Goal: Task Accomplishment & Management: Manage account settings

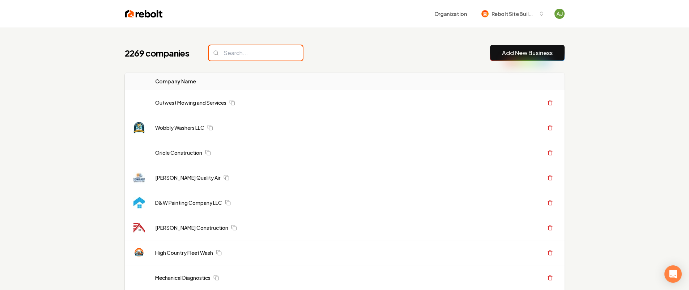
click at [225, 55] on input "search" at bounding box center [256, 52] width 94 height 15
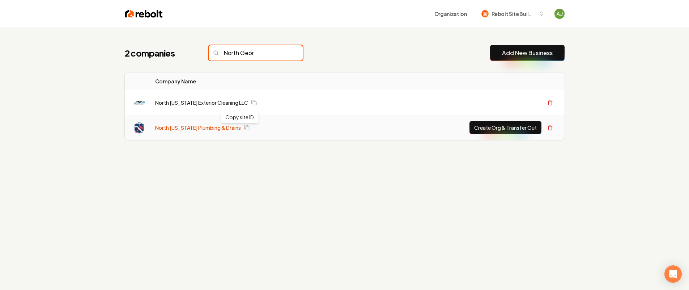
type input "North Geor"
click at [203, 127] on link "North [US_STATE] Plumbing & Drains" at bounding box center [198, 127] width 86 height 7
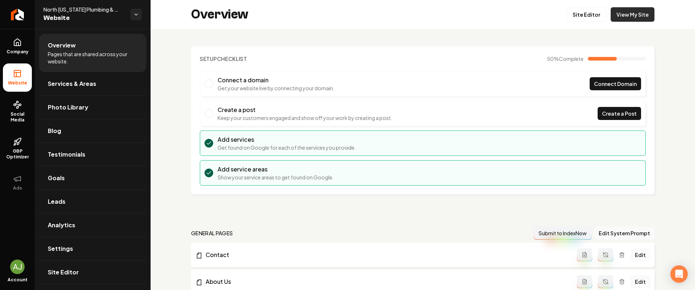
click at [639, 14] on link "View My Site" at bounding box center [632, 14] width 44 height 14
click at [18, 5] on link "Return to dashboard" at bounding box center [17, 14] width 35 height 29
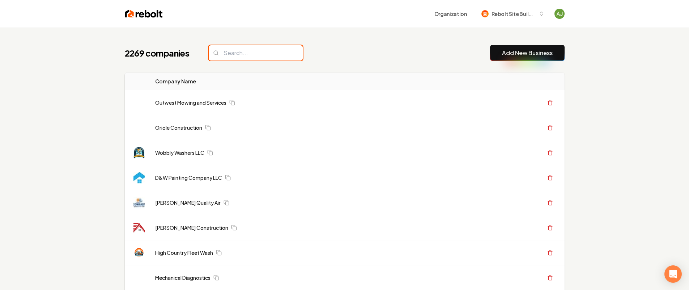
click at [241, 54] on input "search" at bounding box center [256, 52] width 94 height 15
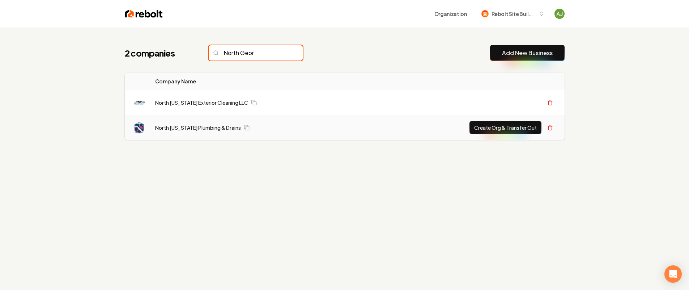
type input "North Geor"
click at [482, 126] on button "Create Org & Transfer Out" at bounding box center [506, 127] width 72 height 13
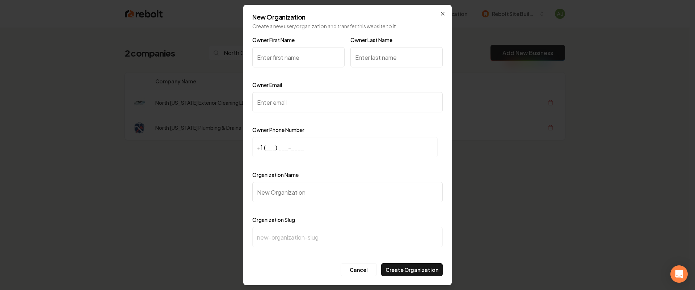
click at [279, 104] on input "Owner Email" at bounding box center [347, 102] width 190 height 20
paste input "northgpd@outlook.com"
type input "northgpd@outlook.com"
click at [271, 54] on input "Owner First Name" at bounding box center [298, 57] width 92 height 20
type input "Aaron"
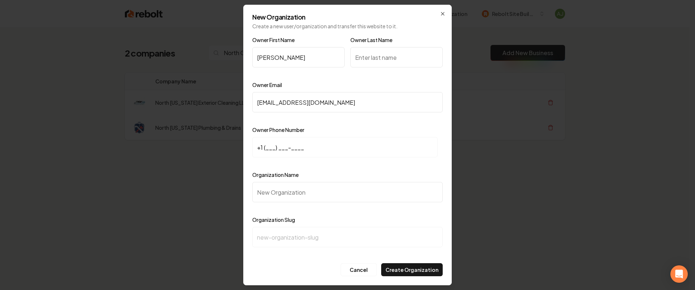
click at [380, 58] on input "Owner Last Name" at bounding box center [396, 57] width 92 height 20
type input "Loo"
click at [309, 145] on input "+1 (___) ___-____" at bounding box center [344, 147] width 185 height 20
paste input "770) 402-7793"
type input "+1 (770) 402-7793"
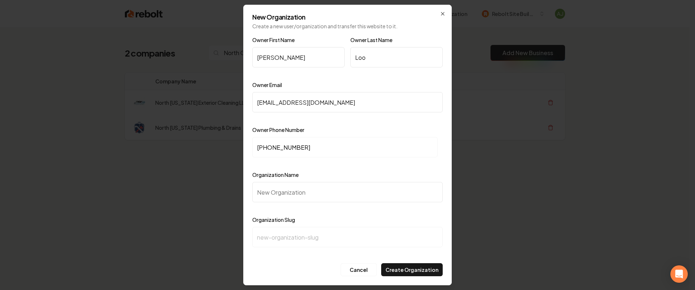
click at [282, 189] on input "Organization Name" at bounding box center [347, 192] width 190 height 20
paste input "North [US_STATE] Plumbing & Drains"
type input "North [US_STATE] Plumbing & Drains"
type input "north-georgia-plumbing-drains"
type input "North [US_STATE] Plumbing & Drains"
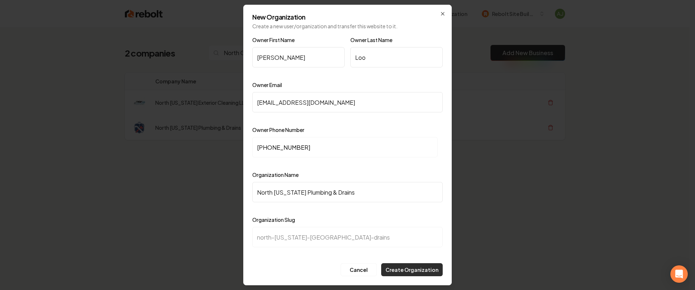
click at [405, 268] on button "Create Organization" at bounding box center [412, 269] width 62 height 13
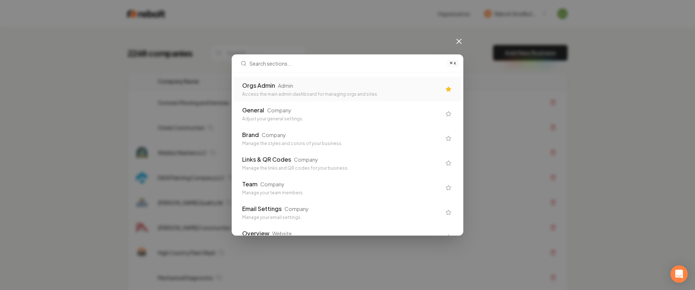
click at [310, 88] on div "Orgs Admin Admin" at bounding box center [341, 85] width 199 height 9
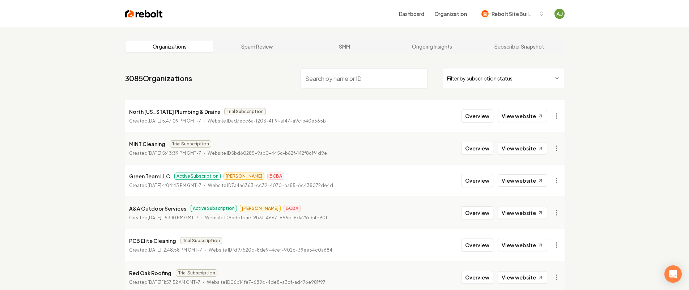
click at [558, 123] on li "North Georgia Plumbing & Drains Trial Subscription Created September 5, 2025, 5…" at bounding box center [345, 116] width 440 height 32
click at [558, 120] on html "Dashboard Organization Rebolt Site Builder Organizations Spam Review SMM Ongoin…" at bounding box center [344, 145] width 689 height 290
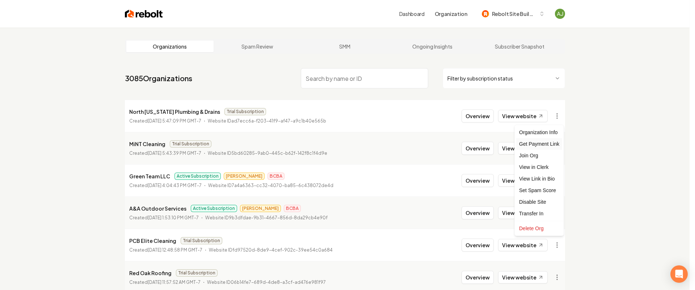
click at [537, 143] on div "Get Payment Link" at bounding box center [539, 144] width 46 height 12
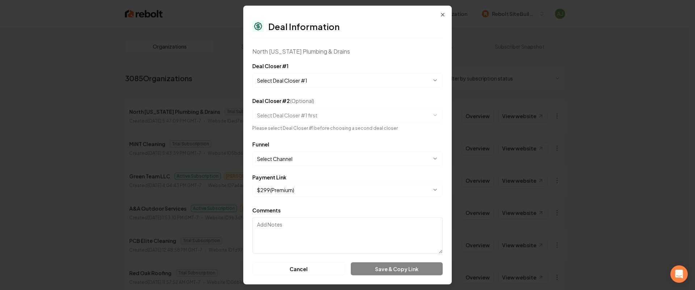
click at [322, 88] on form "**********" at bounding box center [347, 169] width 190 height 214
click at [308, 81] on body "Dashboard Organization Rebolt Site Builder Organizations Spam Review SMM Ongoin…" at bounding box center [344, 145] width 689 height 290
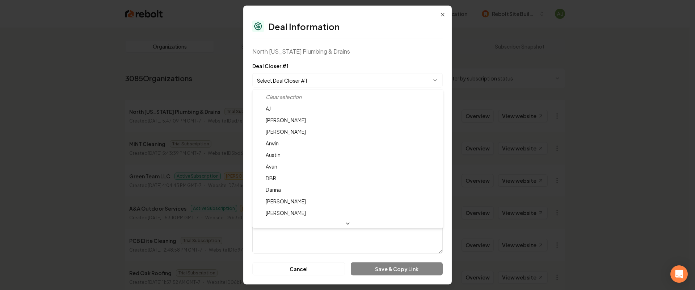
select select "**********"
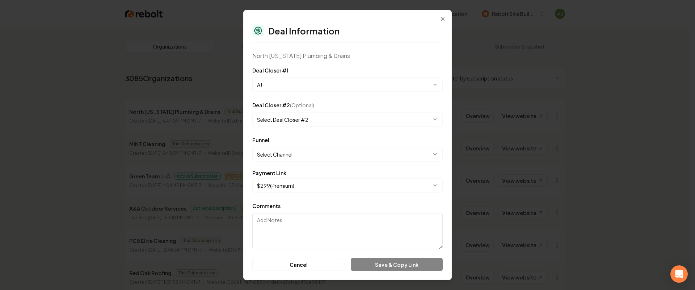
click at [292, 153] on body "Dashboard Organization Rebolt Site Builder Organizations Spam Review SMM Ongoin…" at bounding box center [344, 145] width 689 height 290
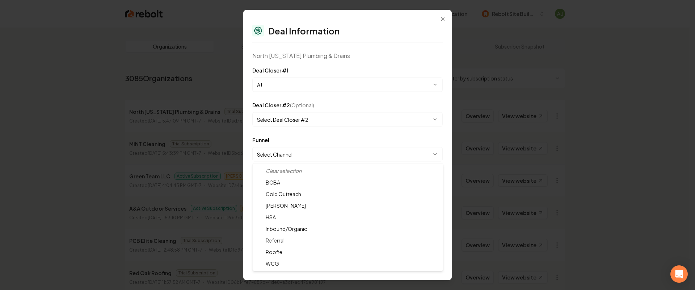
select select "**********"
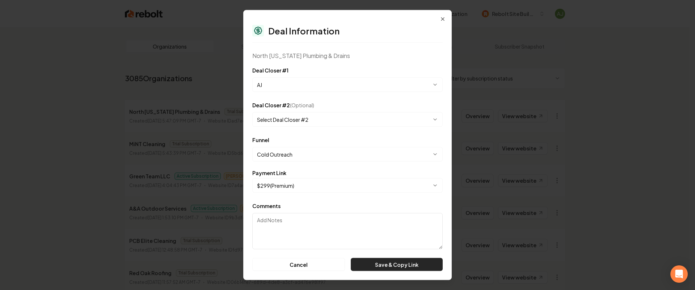
click at [387, 263] on button "Save & Copy Link" at bounding box center [397, 264] width 92 height 13
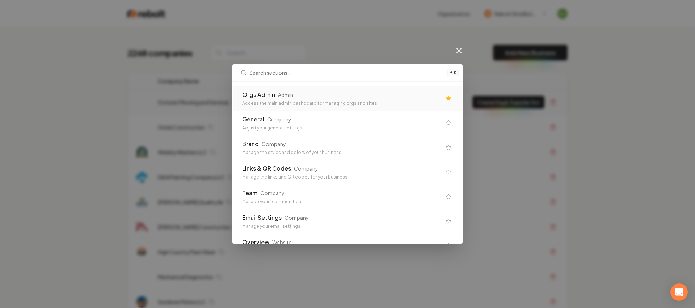
click at [251, 97] on div "Orgs Admin" at bounding box center [258, 94] width 33 height 9
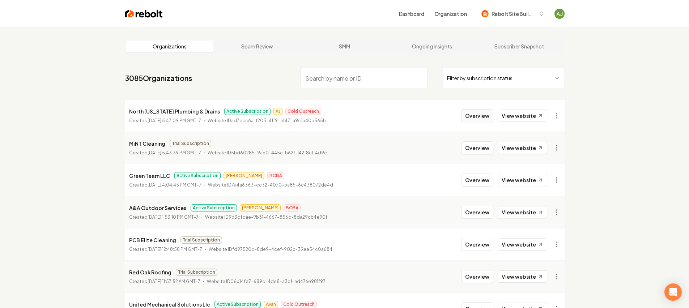
click at [487, 119] on button "Overview" at bounding box center [477, 115] width 32 height 13
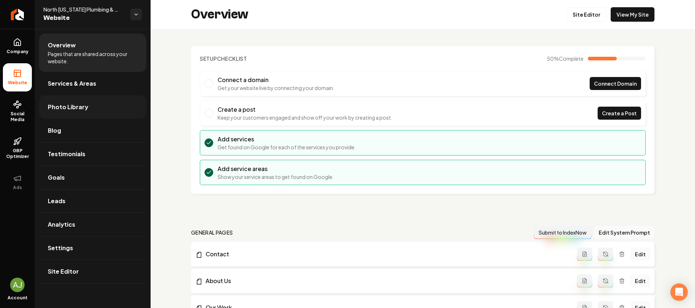
click at [55, 104] on span "Photo Library" at bounding box center [68, 107] width 41 height 9
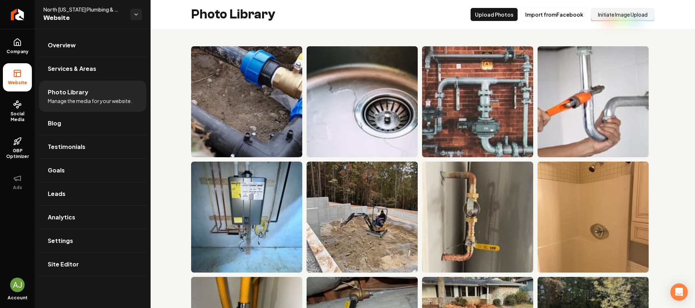
click at [626, 16] on button "Initiate Image Upload" at bounding box center [623, 14] width 64 height 13
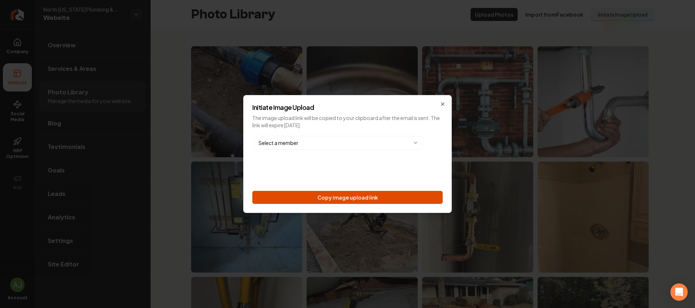
click at [375, 194] on button "Copy image upload link" at bounding box center [347, 197] width 190 height 13
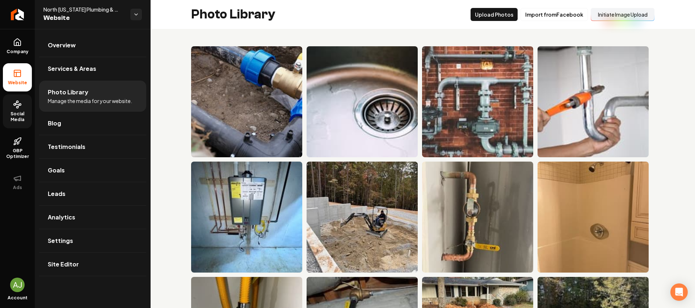
click at [18, 117] on span "Social Media" at bounding box center [17, 117] width 29 height 12
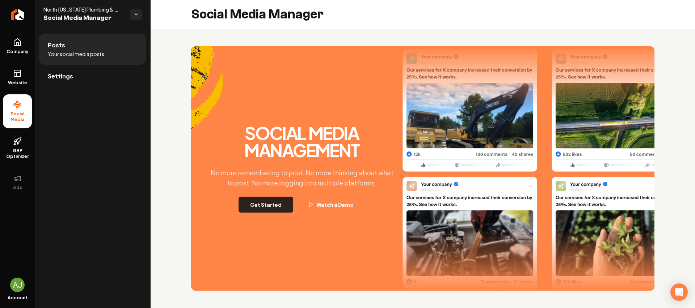
click at [263, 204] on button "Get Started" at bounding box center [265, 205] width 55 height 16
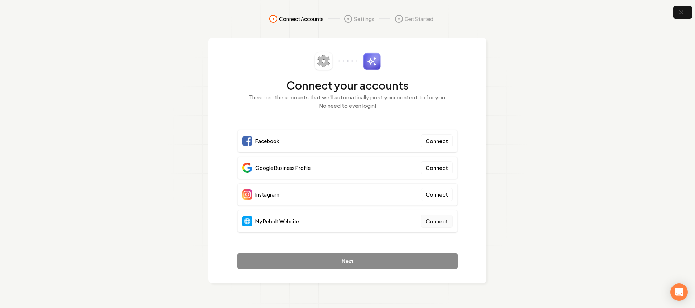
click at [445, 223] on button "Connect" at bounding box center [437, 221] width 32 height 13
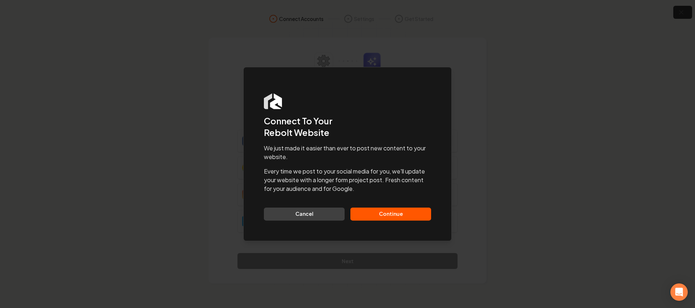
click at [393, 214] on button "Continue" at bounding box center [390, 214] width 81 height 13
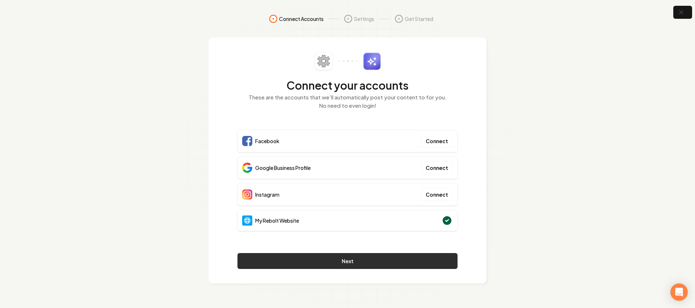
click at [385, 258] on button "Next" at bounding box center [347, 261] width 220 height 16
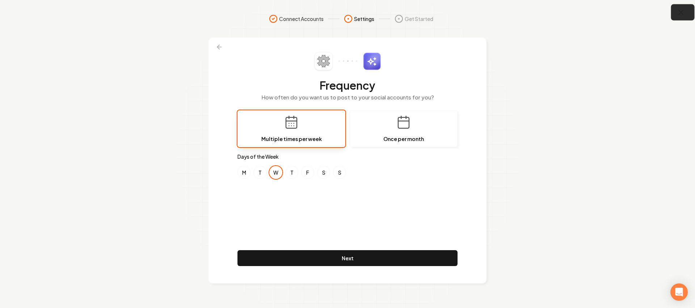
click at [685, 12] on button "button" at bounding box center [683, 12] width 24 height 16
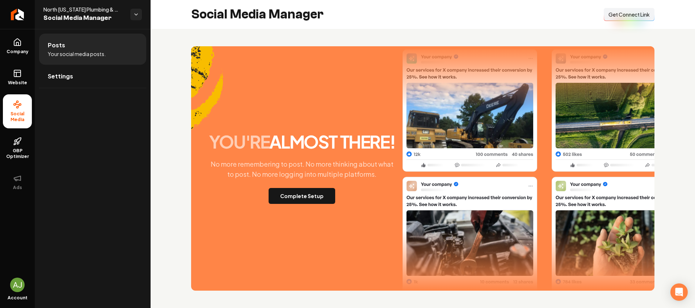
click at [608, 15] on span "Get Connect Link" at bounding box center [628, 14] width 41 height 7
click at [14, 72] on icon at bounding box center [17, 72] width 7 height 0
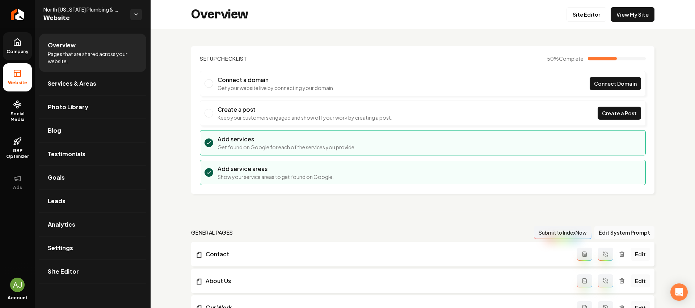
click at [23, 46] on link "Company" at bounding box center [17, 46] width 29 height 28
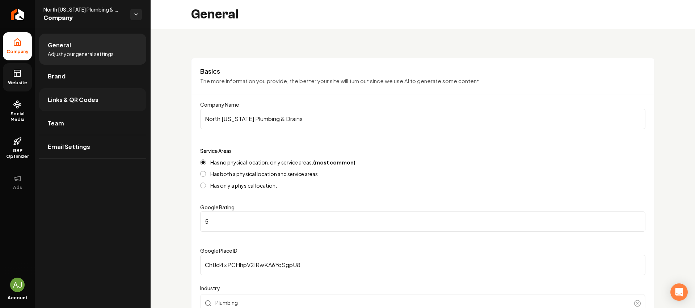
click at [94, 97] on span "Links & QR Codes" at bounding box center [73, 100] width 51 height 9
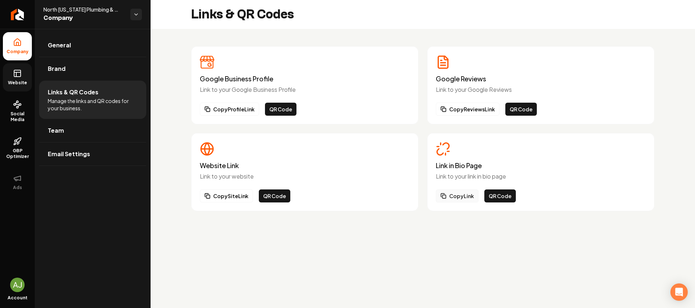
click at [456, 194] on button "Copy Link" at bounding box center [457, 196] width 43 height 13
